Goal: Navigation & Orientation: Understand site structure

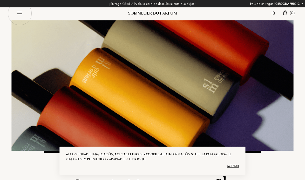
click at [303, 5] on select "Afganistán Albania Alemania Andorra Angola Anguila Antártida Antigua y Barbuda …" at bounding box center [288, 3] width 31 height 5
click at [298, 2] on select "Afganistán Albania Alemania Andorra Angola Anguila Antártida Antigua y Barbuda …" at bounding box center [288, 3] width 31 height 5
select select "ES"
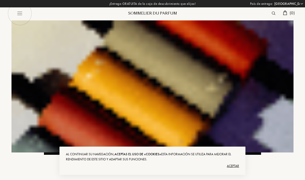
select select "ES"
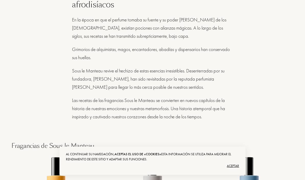
scroll to position [216, 0]
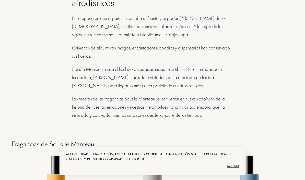
click at [235, 170] on div "Aceptar" at bounding box center [152, 166] width 173 height 8
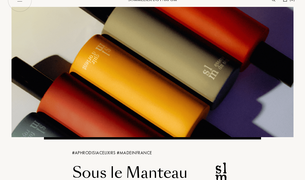
scroll to position [0, 0]
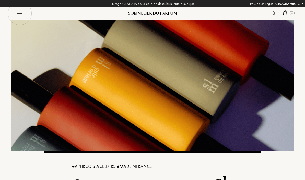
click at [21, 14] on img at bounding box center [20, 13] width 24 height 24
select select "ES"
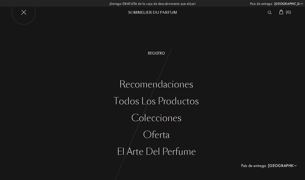
click at [28, 16] on img at bounding box center [23, 13] width 24 height 24
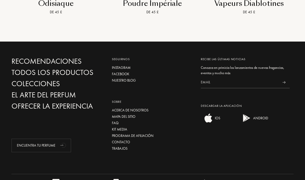
scroll to position [597, 0]
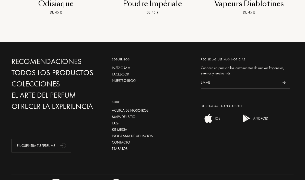
click at [116, 102] on div "Sobre" at bounding box center [152, 102] width 81 height 5
click at [100, 180] on div "€" at bounding box center [98, 182] width 5 height 7
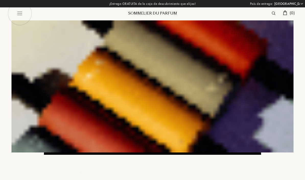
select select "ES"
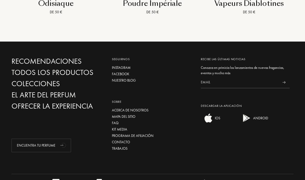
scroll to position [597, 0]
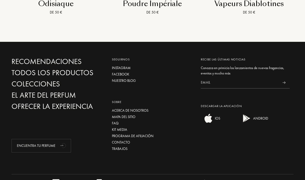
click at [144, 112] on div "Acerca de nosotros" at bounding box center [152, 110] width 81 height 5
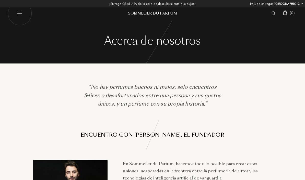
select select "ES"
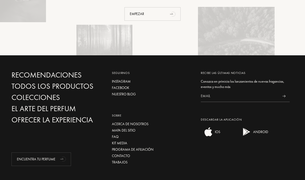
scroll to position [783, 0]
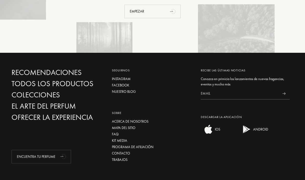
click at [119, 111] on div "Sobre" at bounding box center [152, 113] width 81 height 5
click at [127, 151] on div "Contacto" at bounding box center [152, 153] width 81 height 5
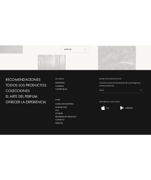
scroll to position [1262, 0]
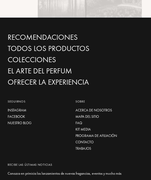
select select "ES"
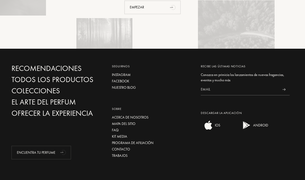
scroll to position [787, 0]
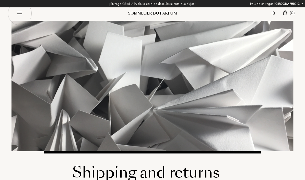
select select "ES"
click at [26, 14] on img at bounding box center [20, 13] width 24 height 24
select select "ES"
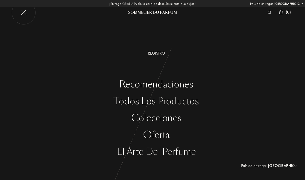
click at [191, 98] on div "Todos los productos" at bounding box center [156, 101] width 297 height 10
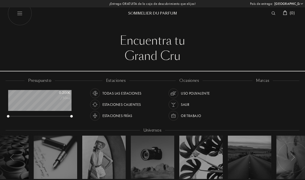
select select "ES"
click at [169, 13] on div "Sommelier du Parfum" at bounding box center [152, 13] width 61 height 5
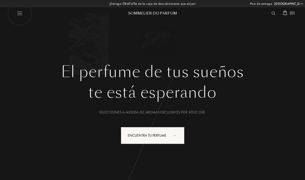
select select "ES"
